Goal: Task Accomplishment & Management: Manage account settings

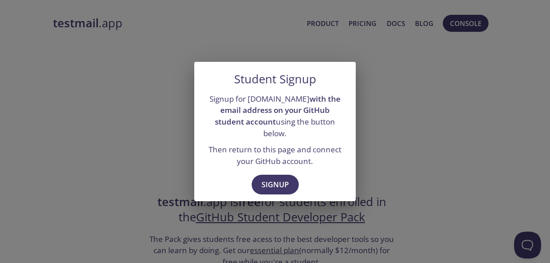
click at [472, 67] on div "Student Signup Signup for [DOMAIN_NAME] with the email address on your GitHub s…" at bounding box center [275, 131] width 550 height 263
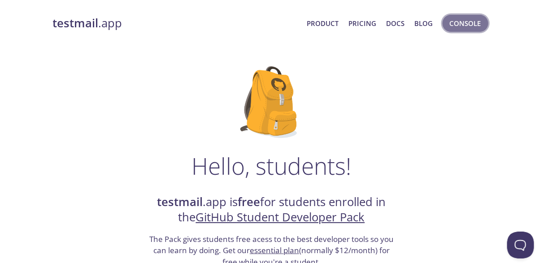
click at [455, 28] on span "Console" at bounding box center [465, 23] width 31 height 12
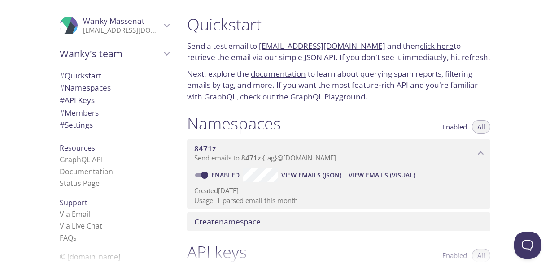
drag, startPoint x: 533, startPoint y: 118, endPoint x: 304, endPoint y: 143, distance: 230.0
click at [304, 143] on div "Quickstart Send a test email to [EMAIL_ADDRESS][DOMAIN_NAME] and then click her…" at bounding box center [365, 131] width 370 height 263
click at [87, 74] on span "# Quickstart" at bounding box center [81, 75] width 42 height 10
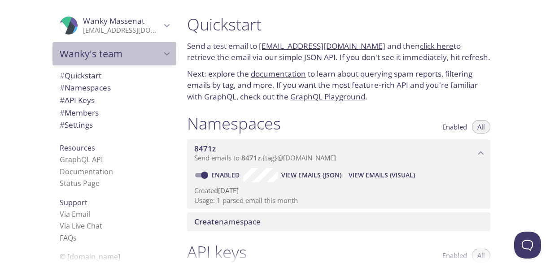
click at [161, 52] on icon "Wanky's team" at bounding box center [167, 54] width 12 height 12
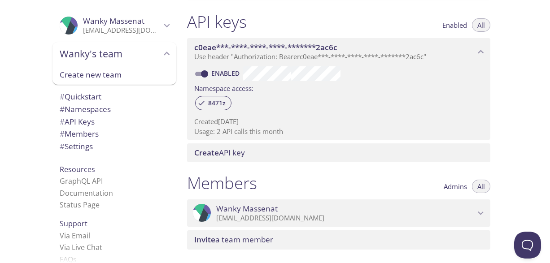
scroll to position [374, 0]
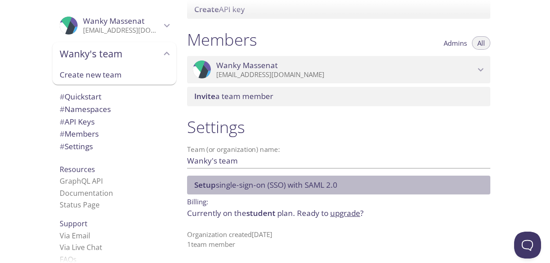
click at [291, 182] on span "Setup single-sign-on (SSO) with [PERSON_NAME] 2.0" at bounding box center [265, 185] width 143 height 10
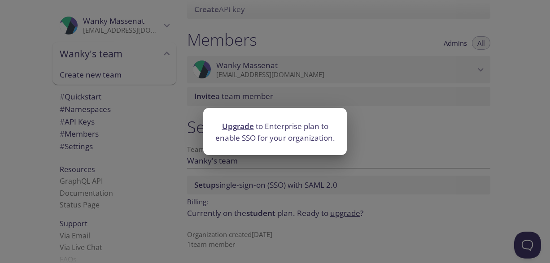
click at [372, 176] on div "Upgrade to Enterprise plan to enable SSO for your organization." at bounding box center [275, 131] width 550 height 263
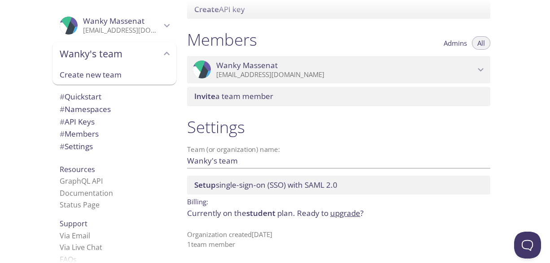
click at [385, 230] on p "Organization created [DATE] 1 team member" at bounding box center [338, 239] width 303 height 19
drag, startPoint x: 360, startPoint y: 220, endPoint x: 362, endPoint y: 234, distance: 14.5
click at [362, 234] on div "Settings Team (or organization) name: [PERSON_NAME]'s team Save Setup single-si…" at bounding box center [338, 183] width 317 height 143
click at [362, 234] on p "Organization created [DATE] 1 team member" at bounding box center [338, 239] width 303 height 19
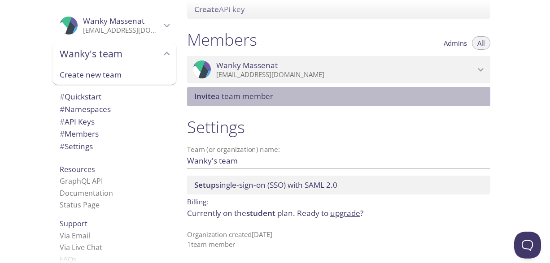
click at [294, 97] on span "Invite a team member" at bounding box center [340, 96] width 292 height 10
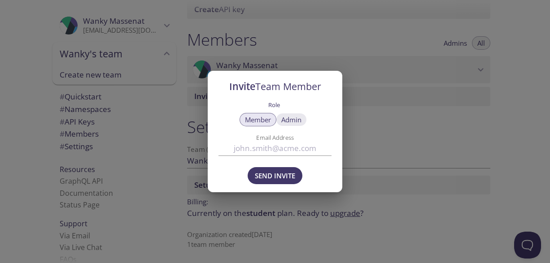
click at [293, 120] on span "Admin" at bounding box center [291, 120] width 20 height 0
click at [257, 120] on span "Member" at bounding box center [258, 120] width 26 height 0
click at [280, 122] on button "Admin" at bounding box center [291, 119] width 31 height 13
click at [278, 154] on input "Email Address" at bounding box center [274, 148] width 113 height 15
paste input "[DOMAIN_NAME]"
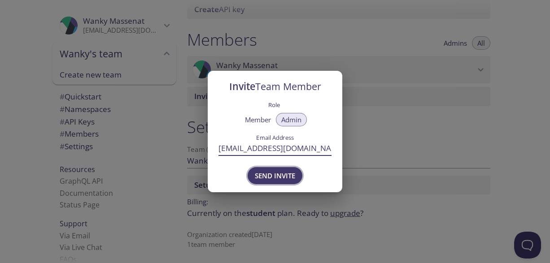
type input "[EMAIL_ADDRESS][DOMAIN_NAME]"
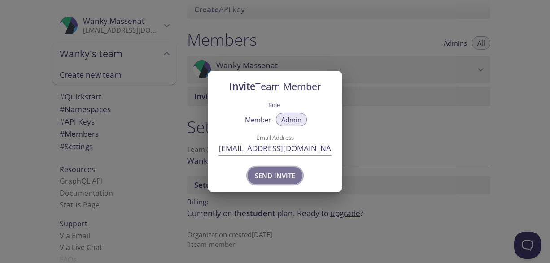
click at [269, 179] on span "Send Invite" at bounding box center [275, 176] width 40 height 12
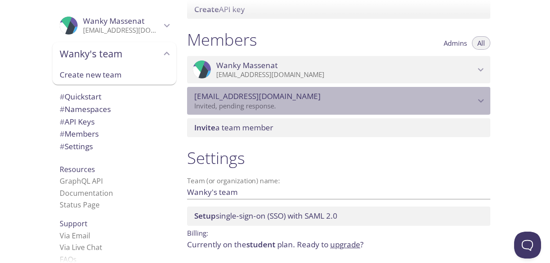
click at [470, 108] on p "Invited, pending response." at bounding box center [334, 106] width 281 height 9
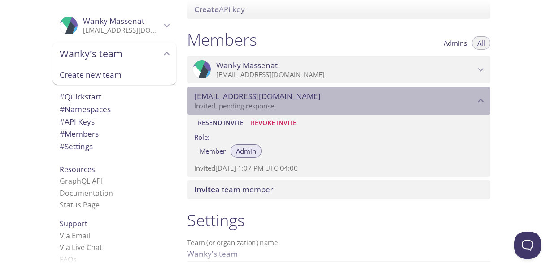
click at [470, 108] on p "Invited, pending response." at bounding box center [334, 106] width 281 height 9
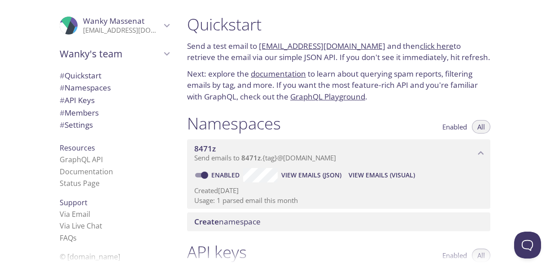
scroll to position [230, 0]
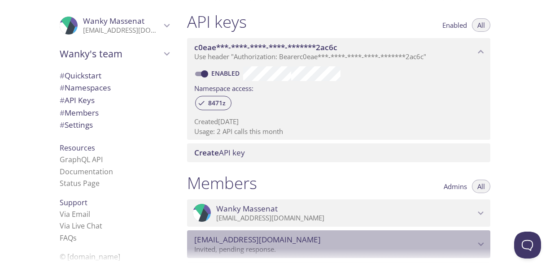
click at [474, 239] on span "[EMAIL_ADDRESS][DOMAIN_NAME]" at bounding box center [334, 240] width 281 height 10
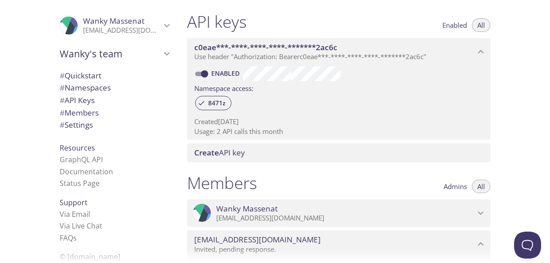
scroll to position [461, 0]
